Goal: Task Accomplishment & Management: Manage account settings

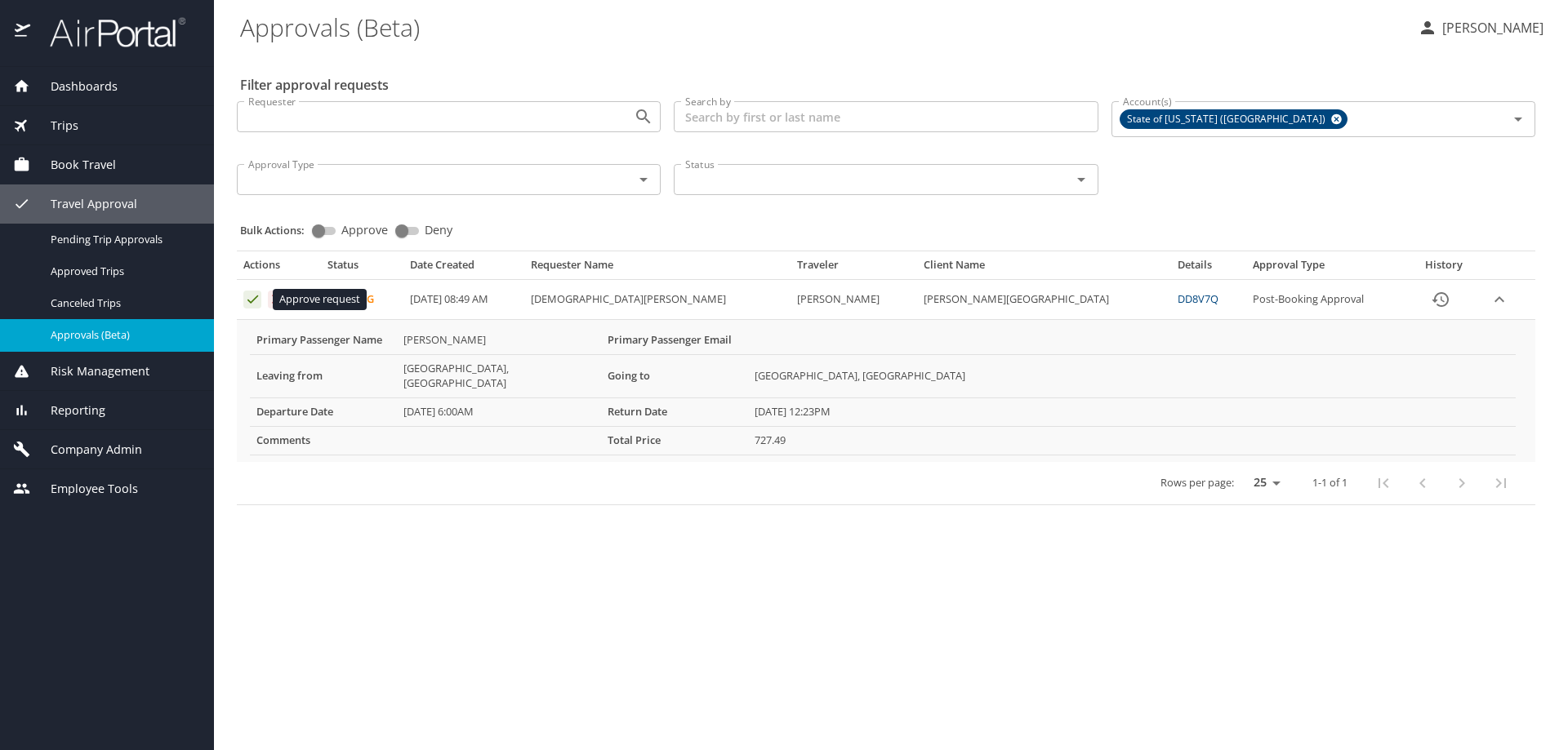
click at [253, 302] on icon "Approval table" at bounding box center [252, 299] width 16 height 16
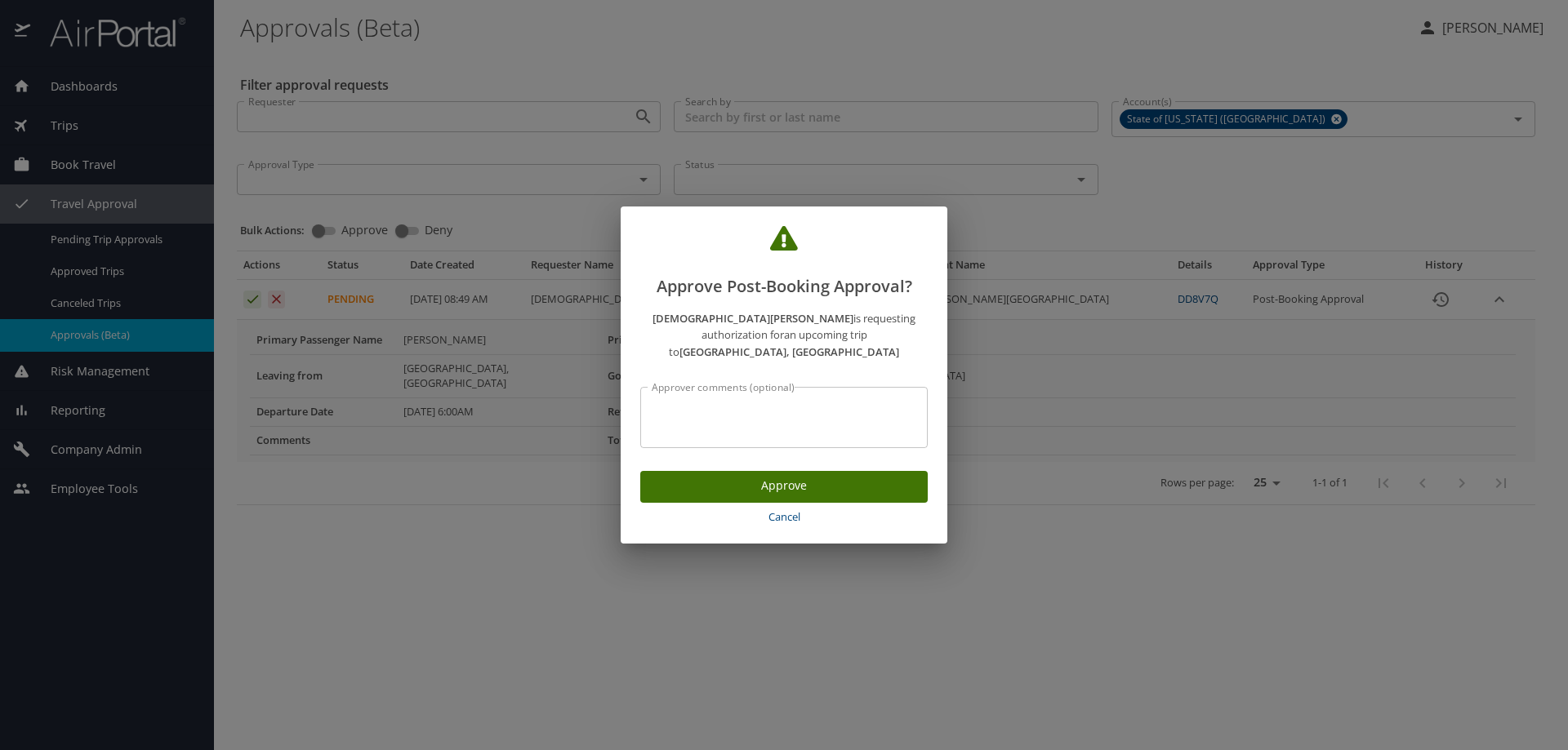
click at [669, 403] on textarea "Approver comments (optional)" at bounding box center [784, 418] width 265 height 31
drag, startPoint x: 705, startPoint y: 404, endPoint x: 630, endPoint y: 413, distance: 75.5
click at [630, 413] on div "[DEMOGRAPHIC_DATA][PERSON_NAME] is requesting authorization for an upcoming tri…" at bounding box center [784, 378] width 327 height 158
type textarea "P2601356 [PERSON_NAME]"
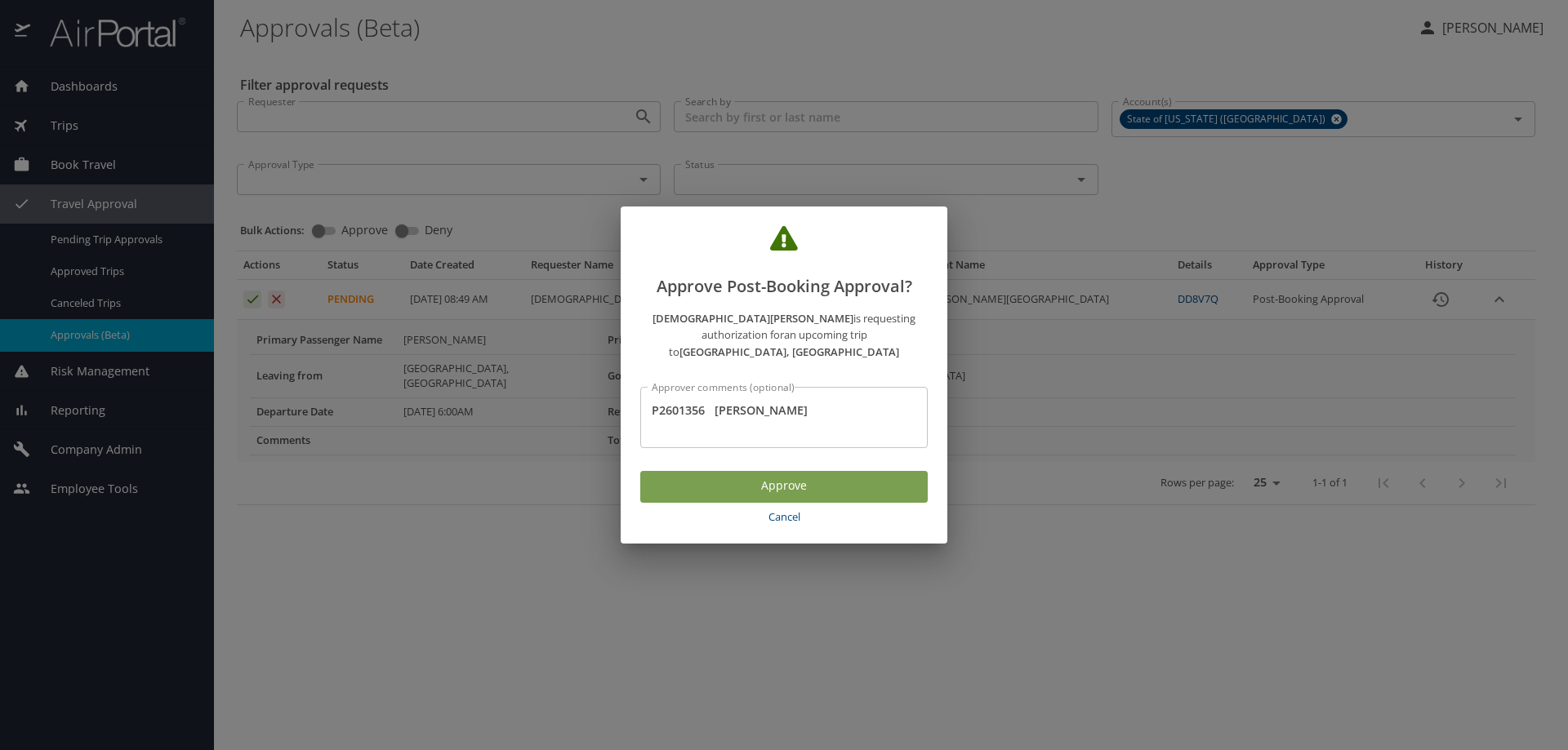
click at [752, 476] on span "Approve" at bounding box center [784, 486] width 261 height 21
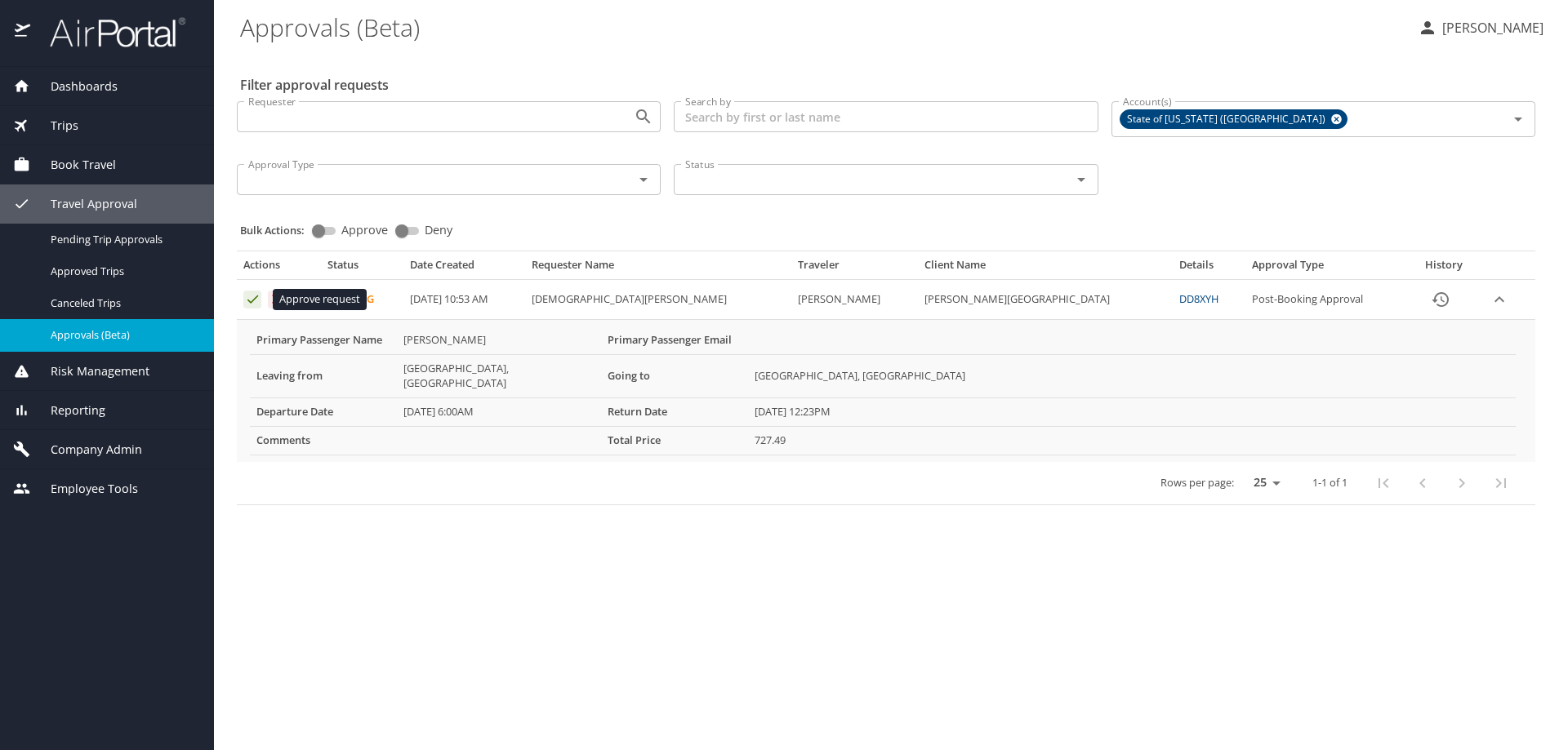
click at [248, 301] on icon "Approval table" at bounding box center [252, 300] width 11 height 8
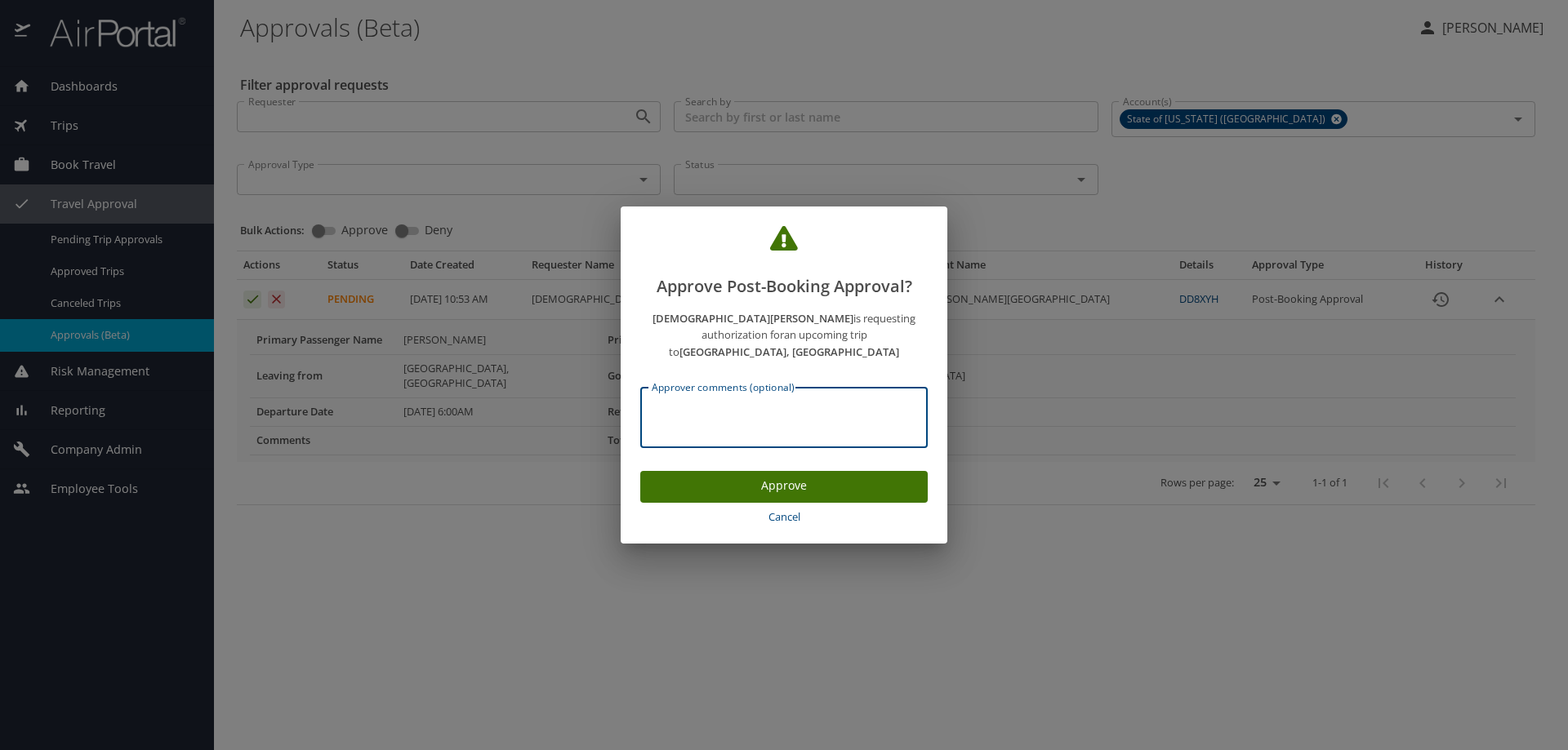
click at [761, 407] on textarea "Approver comments (optional)" at bounding box center [784, 418] width 265 height 31
paste textarea "P2601356"
type textarea "P2601356 [PERSON_NAME]"
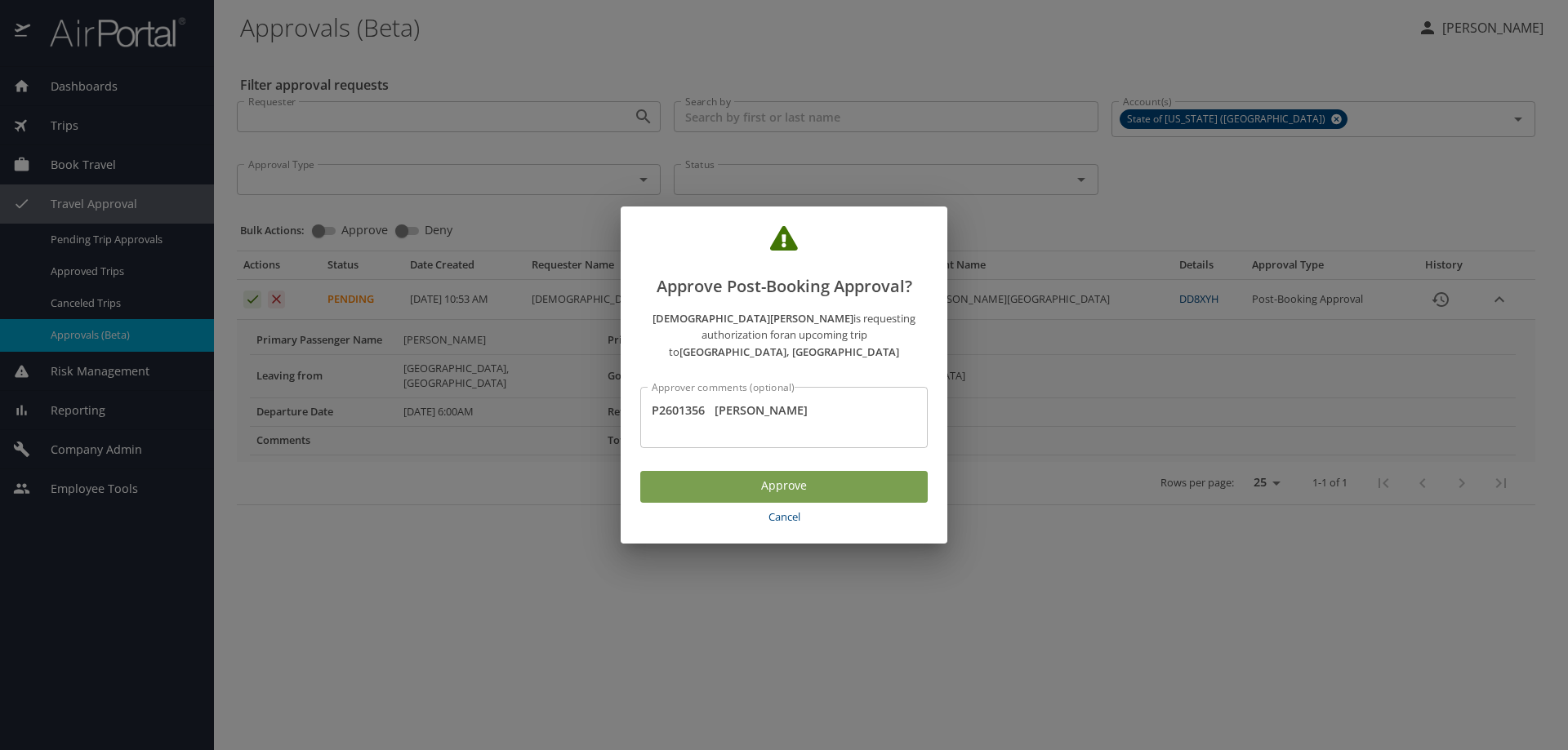
click at [833, 476] on span "Approve" at bounding box center [784, 486] width 261 height 21
